Goal: Navigation & Orientation: Go to known website

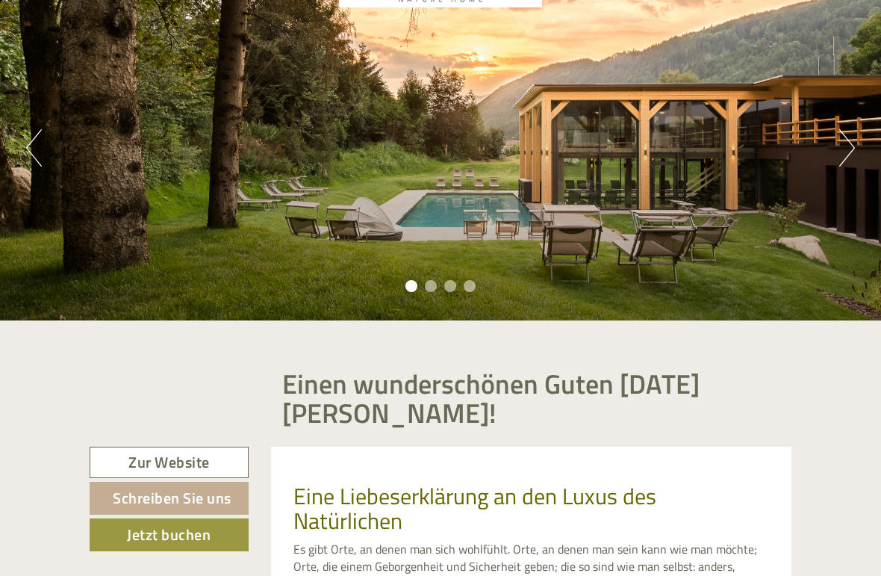
scroll to position [141, 0]
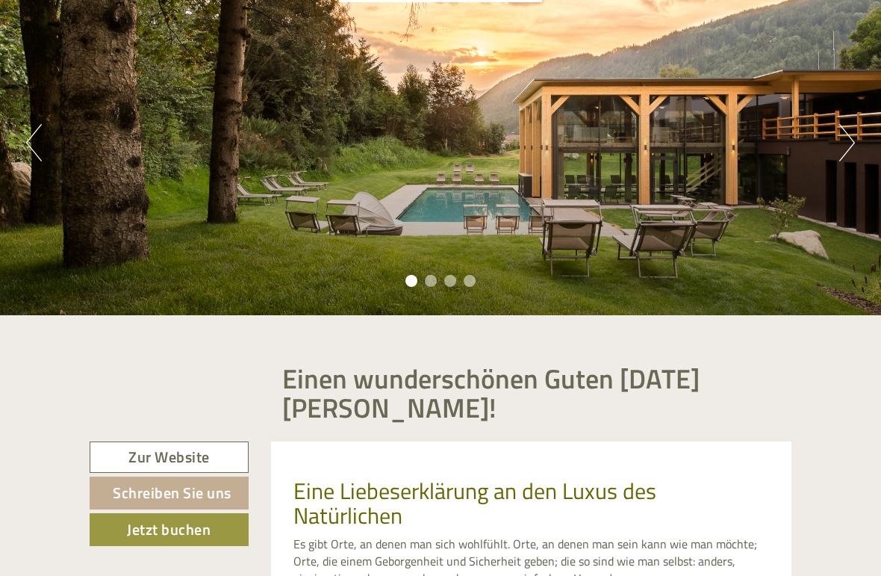
click at [842, 146] on button "Next" at bounding box center [847, 142] width 16 height 37
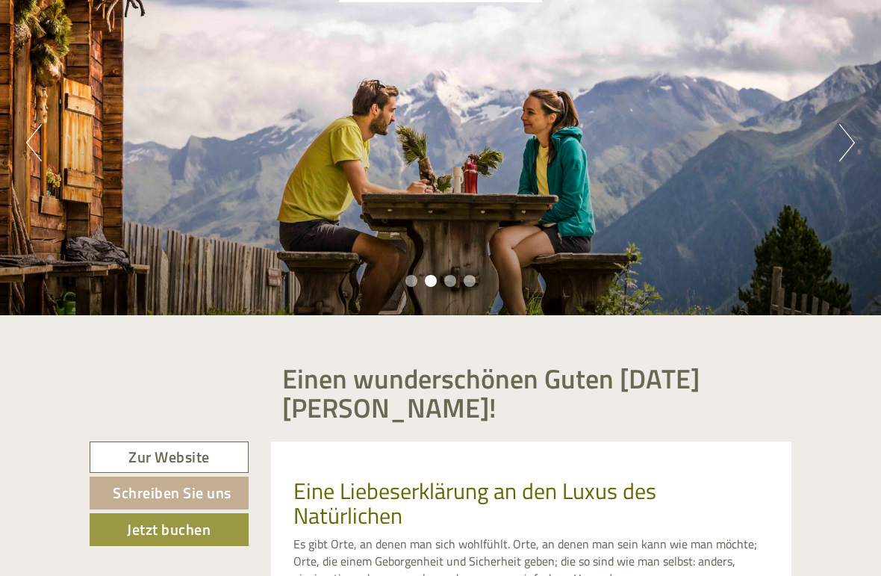
click at [841, 149] on button "Next" at bounding box center [847, 142] width 16 height 37
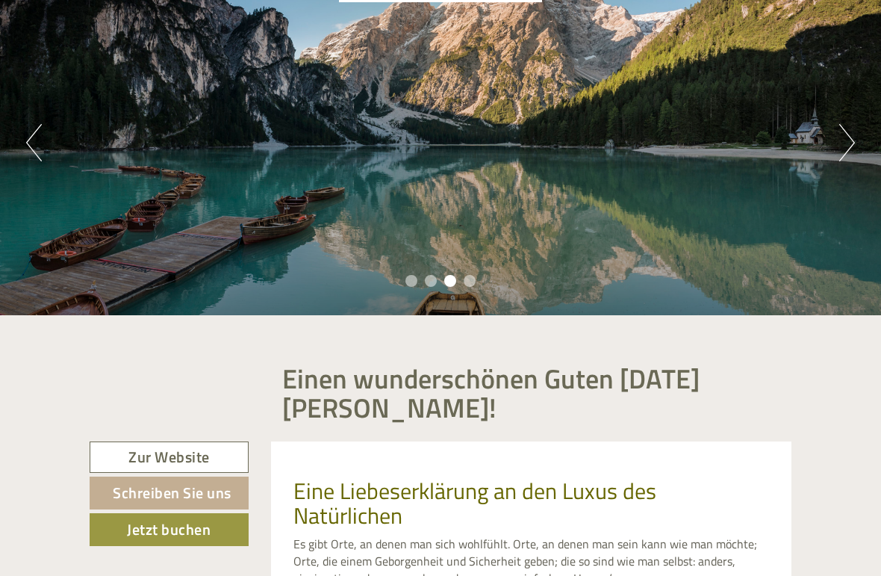
click at [840, 153] on button "Next" at bounding box center [847, 142] width 16 height 37
click at [841, 152] on button "Next" at bounding box center [847, 142] width 16 height 37
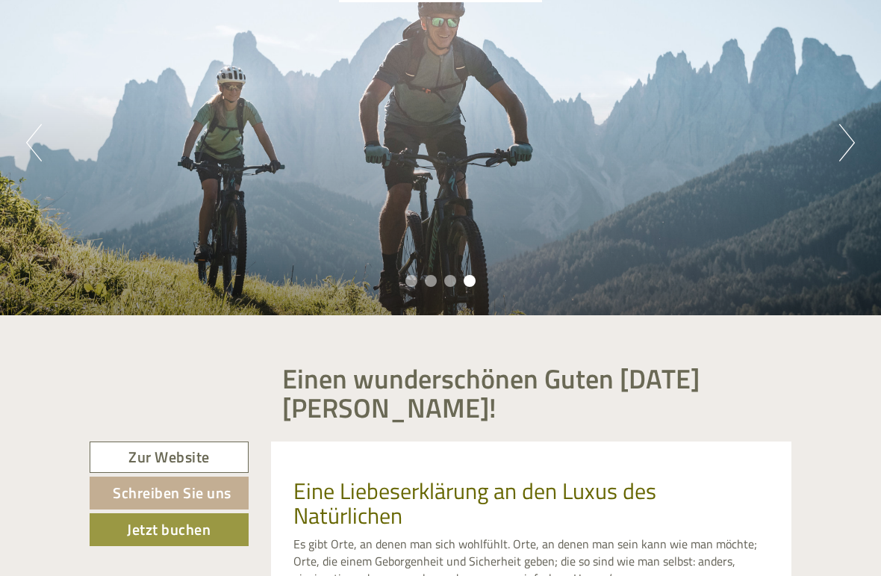
click at [846, 155] on button "Next" at bounding box center [847, 142] width 16 height 37
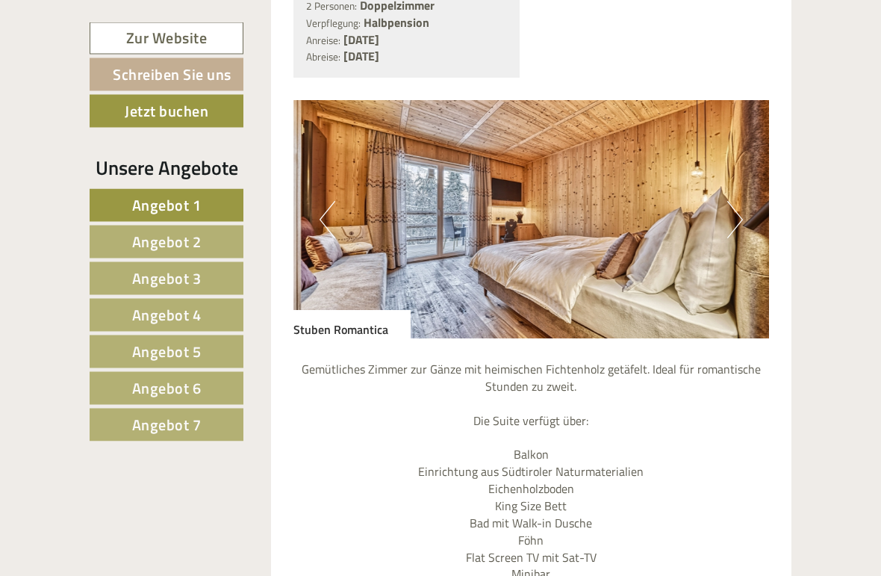
scroll to position [3808, 0]
click at [759, 224] on img at bounding box center [531, 219] width 476 height 238
click at [736, 226] on button "Next" at bounding box center [735, 219] width 16 height 37
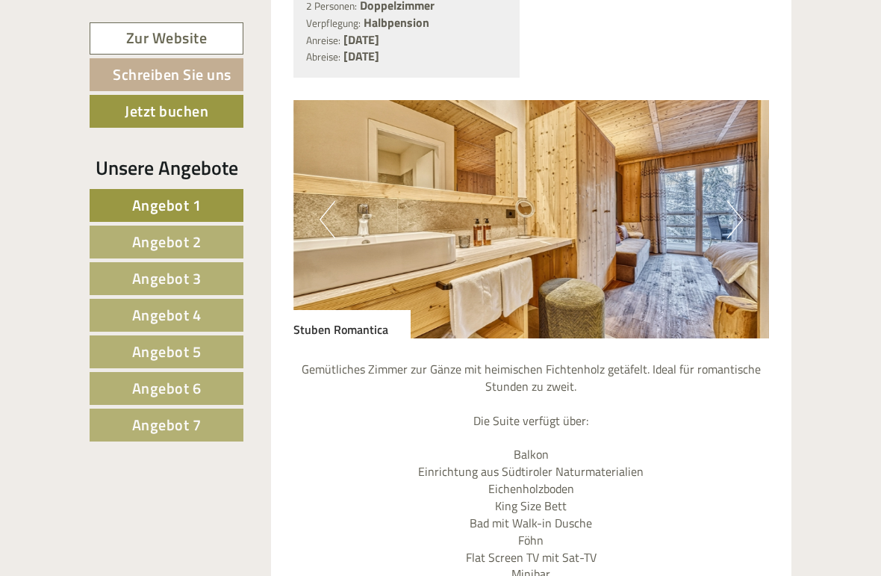
click at [742, 219] on button "Next" at bounding box center [735, 219] width 16 height 37
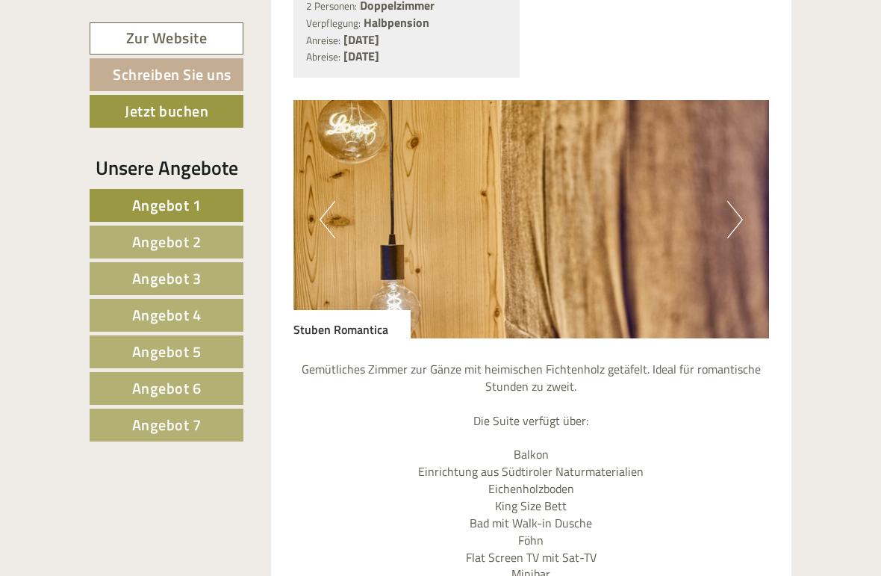
click at [739, 219] on button "Next" at bounding box center [735, 219] width 16 height 37
click at [740, 219] on button "Next" at bounding box center [735, 219] width 16 height 37
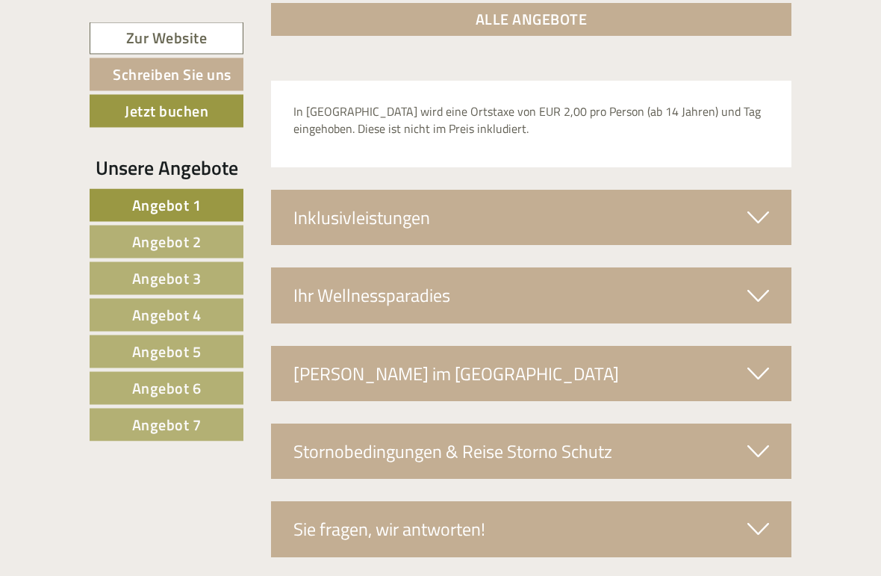
scroll to position [4944, 0]
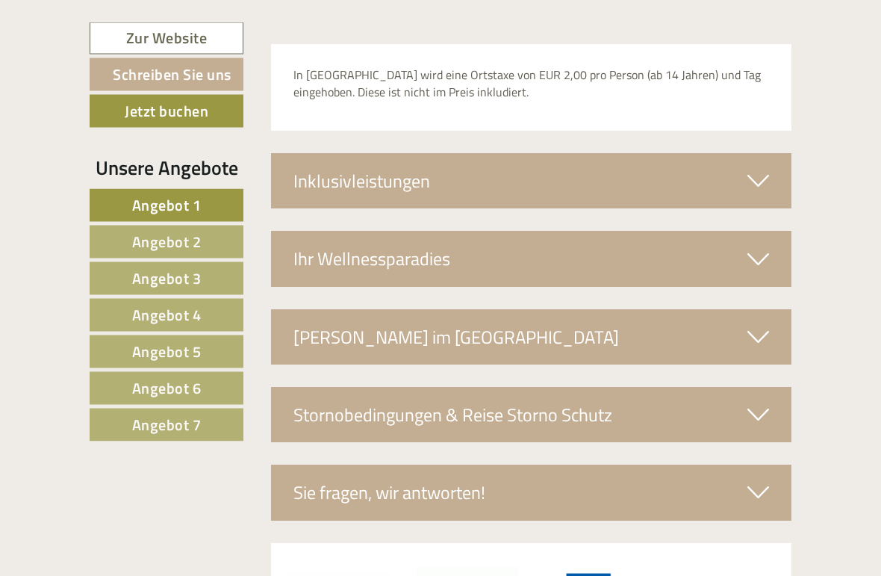
click at [358, 248] on div "Ihr Wellnessparadies" at bounding box center [531, 258] width 521 height 55
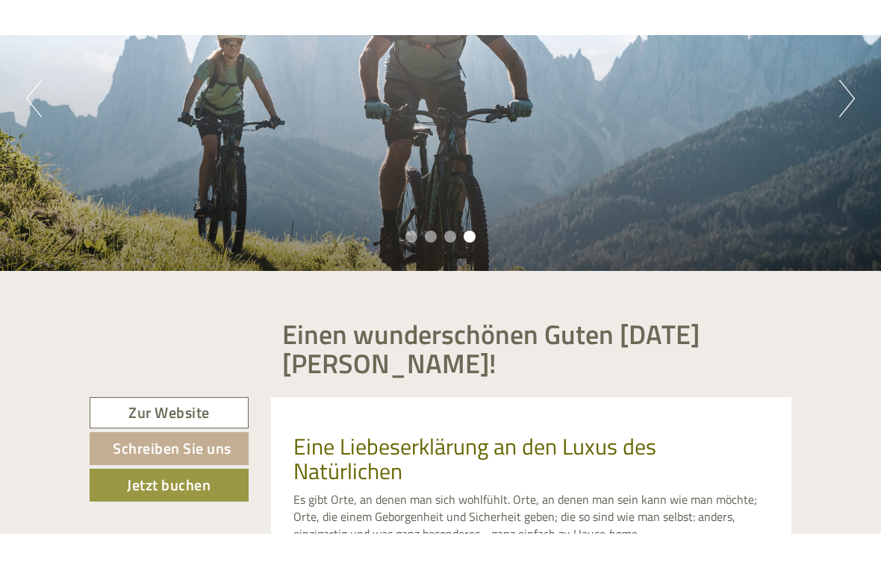
scroll to position [0, 0]
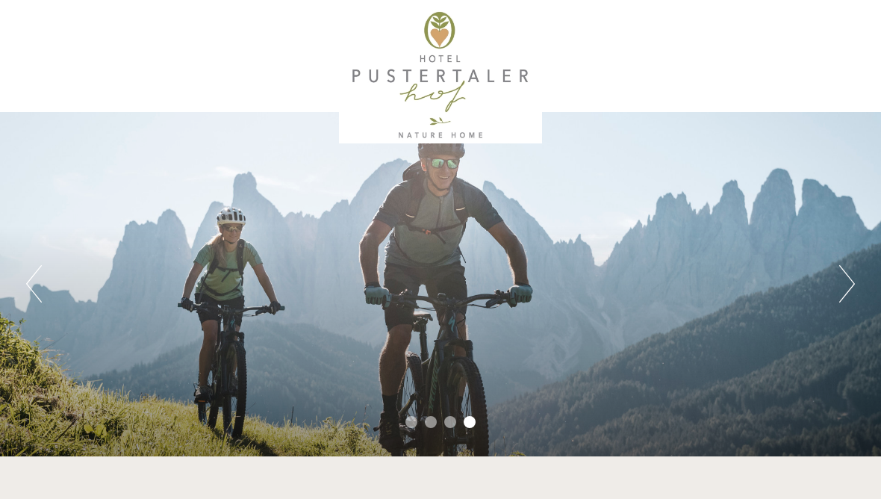
click at [77, 344] on div "Previous Next 1 2 3 4" at bounding box center [440, 284] width 881 height 344
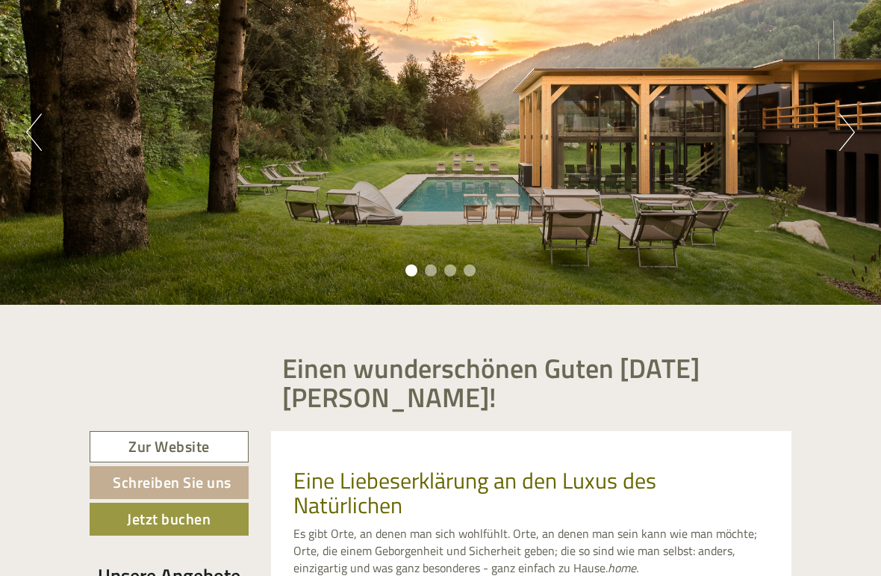
click at [849, 145] on button "Next" at bounding box center [847, 132] width 16 height 37
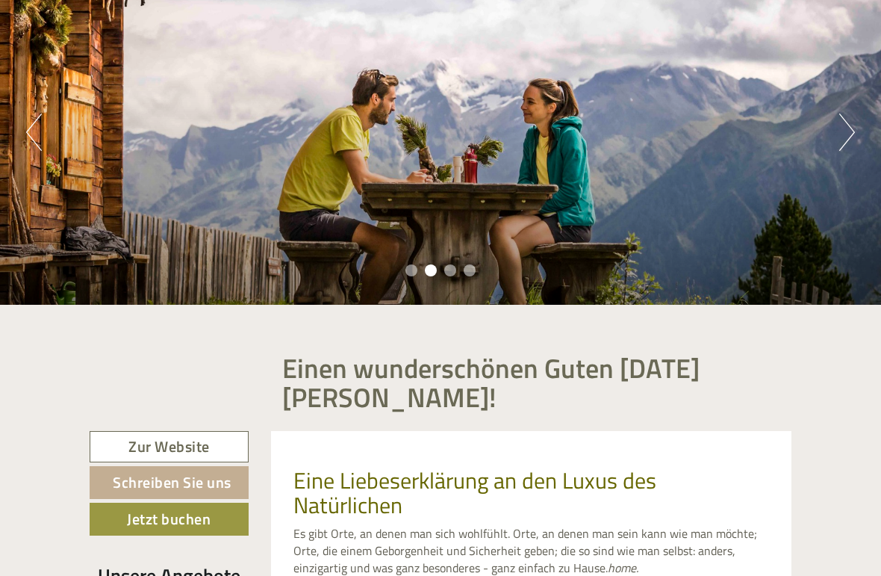
click at [844, 140] on button "Next" at bounding box center [847, 132] width 16 height 37
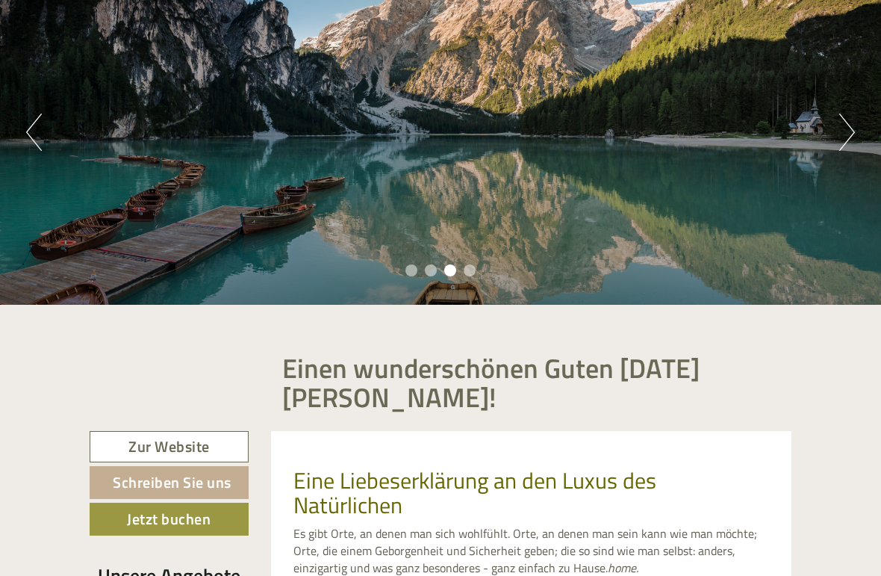
click at [848, 137] on button "Next" at bounding box center [847, 132] width 16 height 37
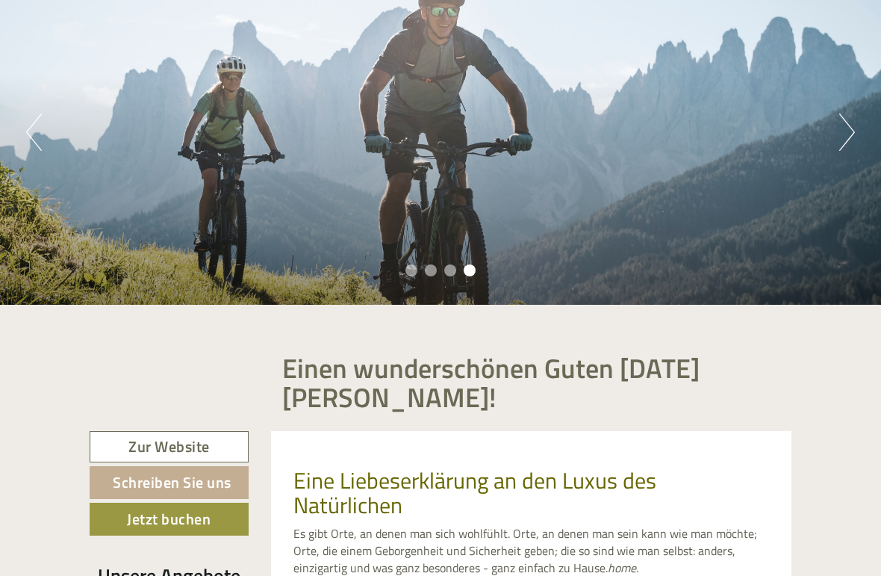
click at [848, 137] on button "Next" at bounding box center [847, 132] width 16 height 37
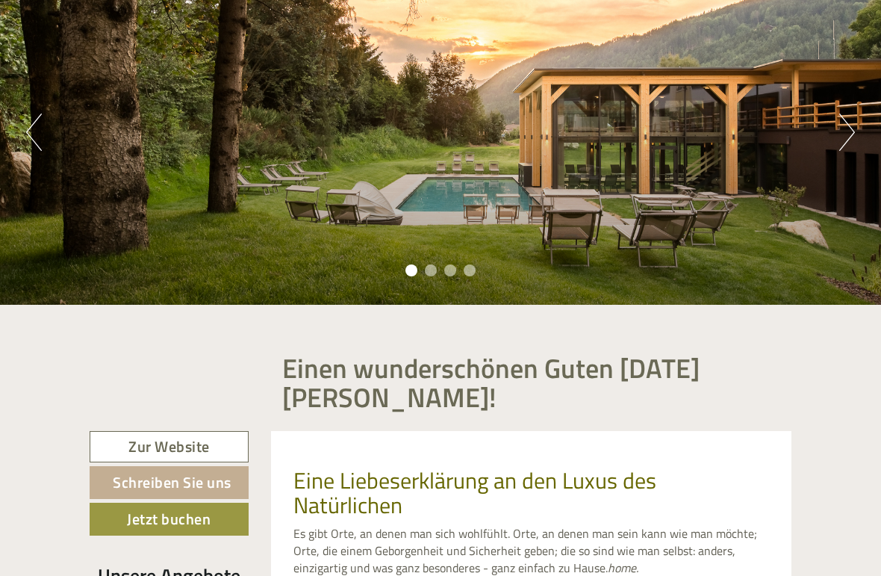
click at [849, 137] on button "Next" at bounding box center [847, 132] width 16 height 37
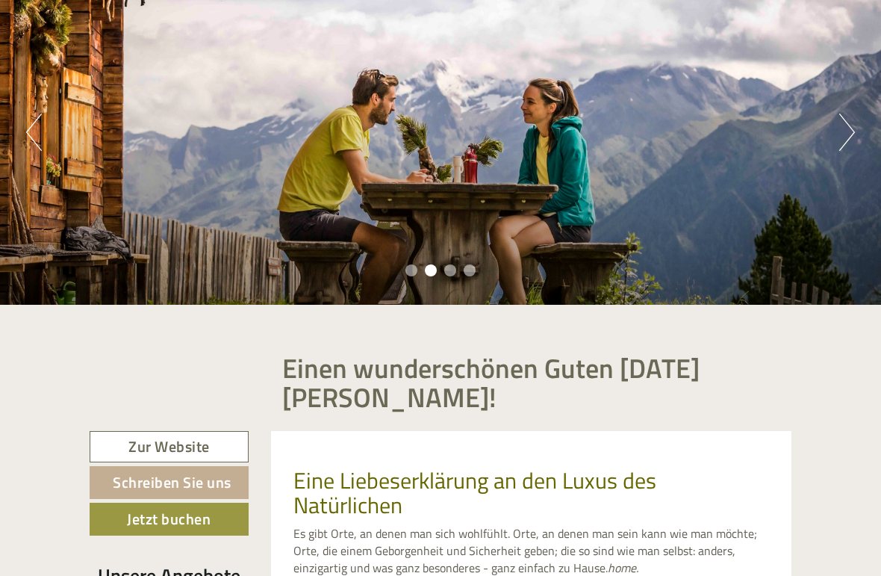
click at [846, 137] on button "Next" at bounding box center [847, 132] width 16 height 37
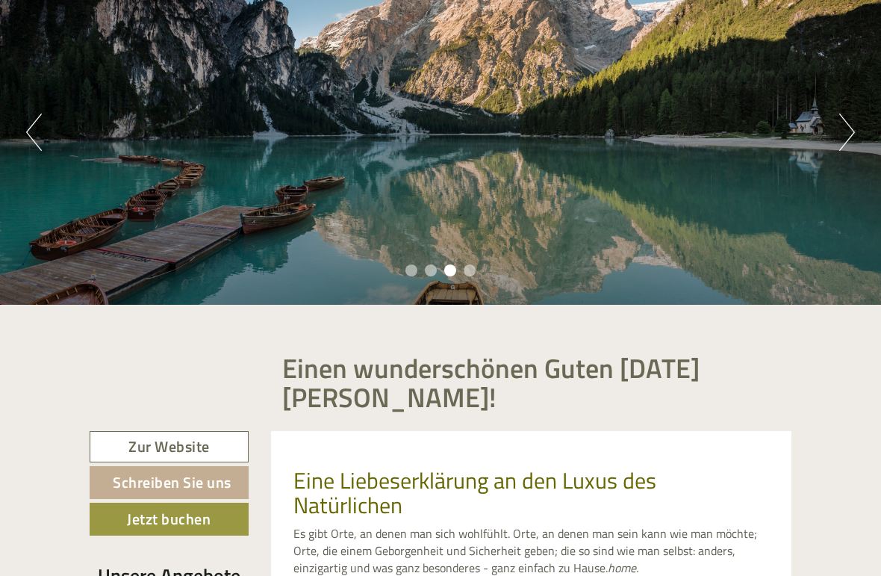
click at [846, 137] on button "Next" at bounding box center [847, 132] width 16 height 37
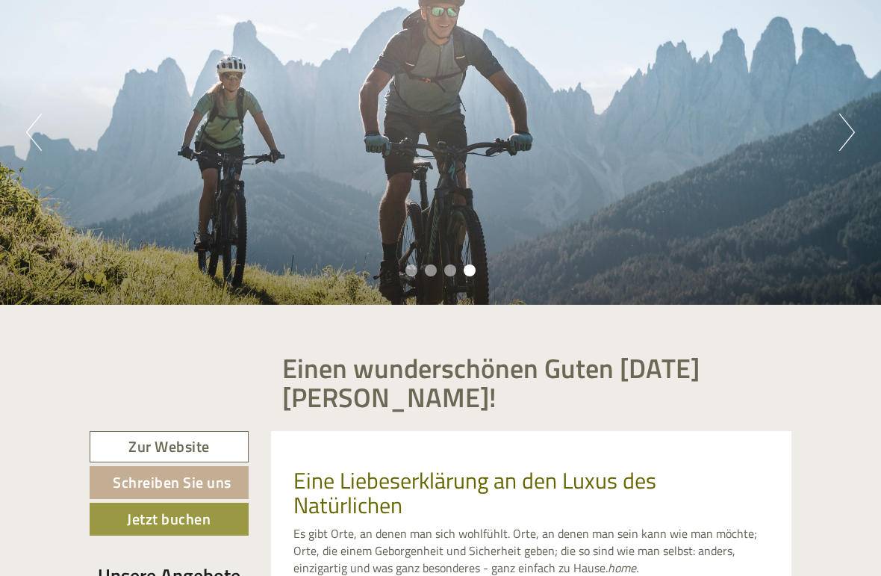
click at [851, 134] on button "Next" at bounding box center [847, 132] width 16 height 37
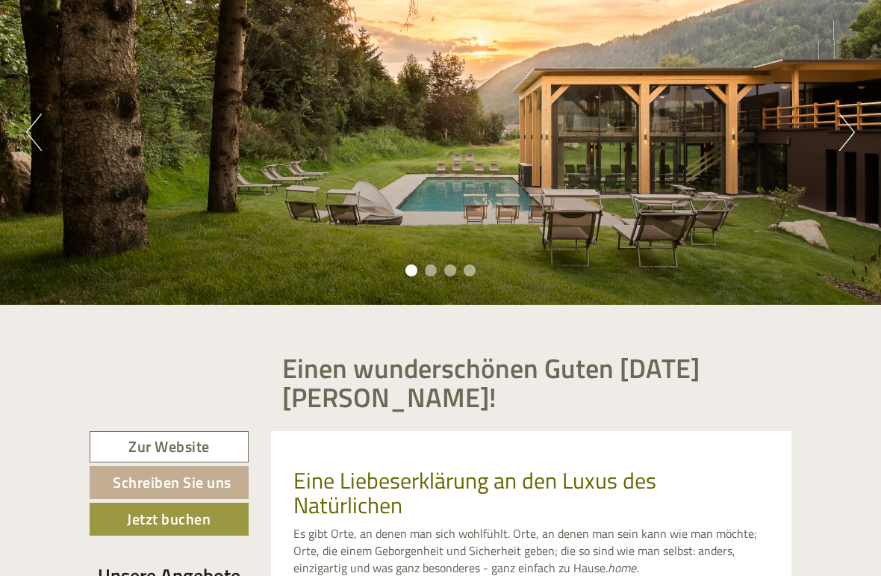
click at [845, 140] on button "Next" at bounding box center [847, 132] width 16 height 37
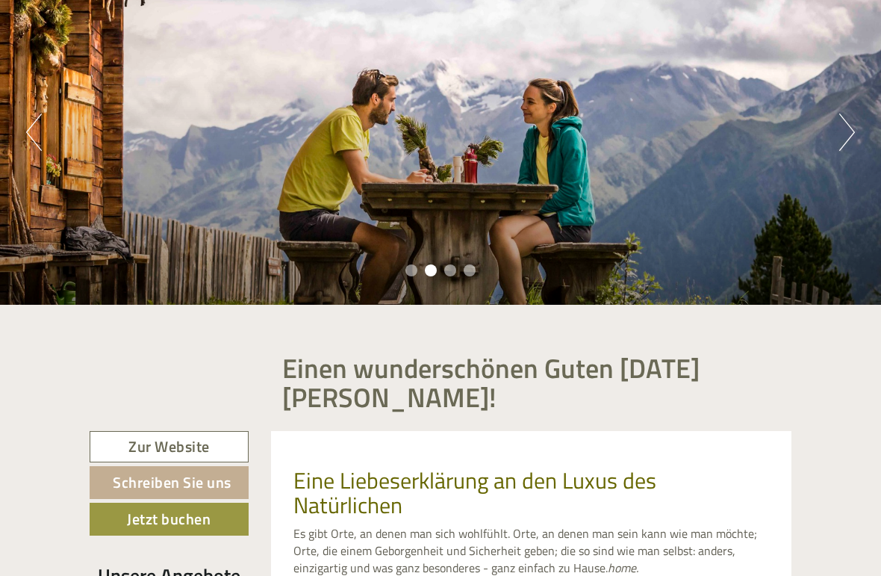
click at [854, 140] on button "Next" at bounding box center [847, 132] width 16 height 37
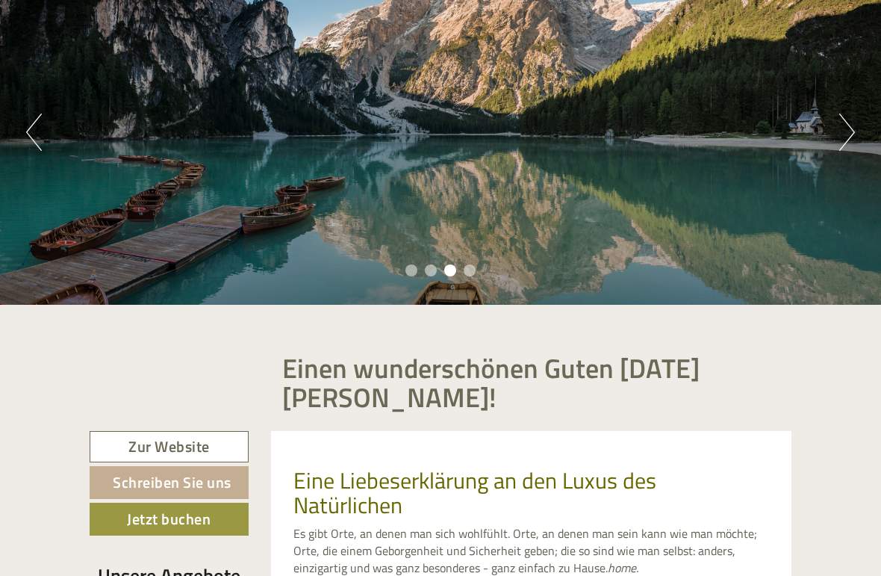
click at [842, 146] on button "Next" at bounding box center [847, 132] width 16 height 37
click at [845, 141] on button "Next" at bounding box center [847, 132] width 16 height 37
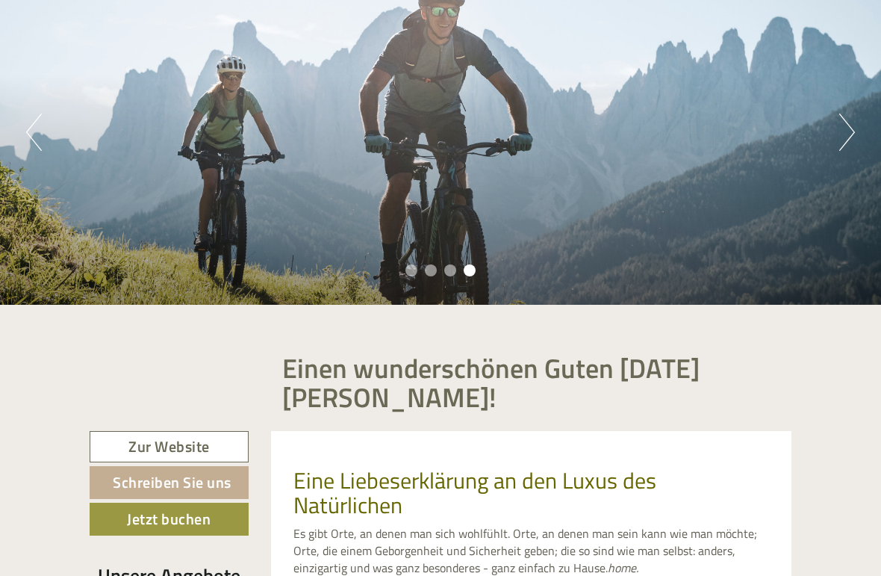
click at [854, 134] on button "Next" at bounding box center [847, 132] width 16 height 37
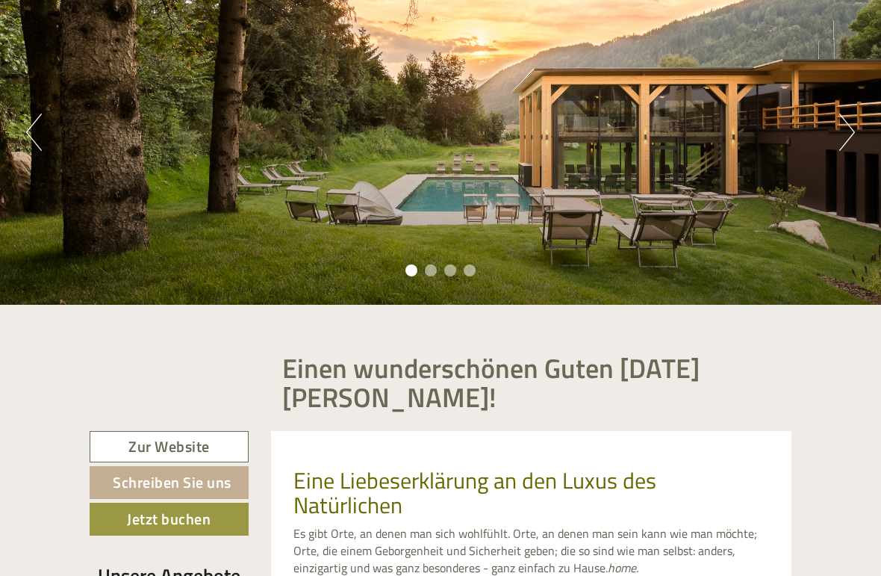
click at [842, 143] on button "Next" at bounding box center [847, 132] width 16 height 37
click at [848, 140] on button "Next" at bounding box center [847, 132] width 16 height 37
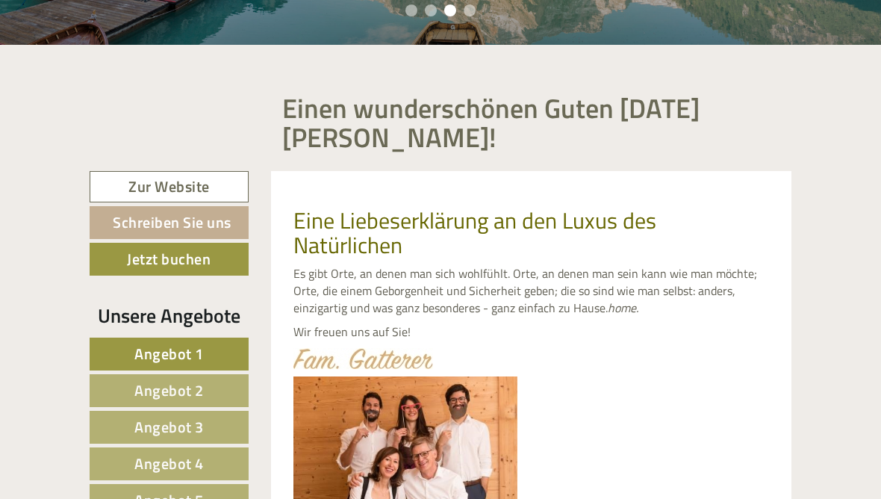
scroll to position [411, 0]
click at [160, 184] on link "Zur Website" at bounding box center [169, 187] width 159 height 32
